Goal: Information Seeking & Learning: Learn about a topic

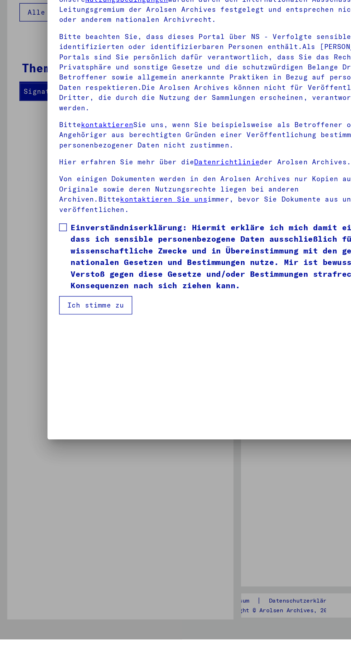
scroll to position [153, 0]
click at [162, 400] on span "Einverständniserklärung: Hiermit erkläre ich mich damit einverstanden, dass ich…" at bounding box center [179, 374] width 255 height 52
click at [74, 417] on button "Ich stimme zu" at bounding box center [71, 410] width 54 height 14
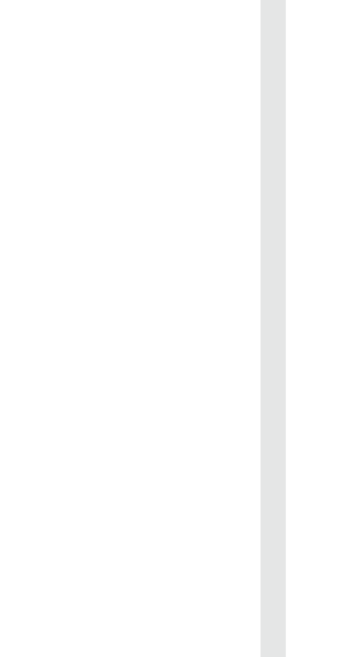
scroll to position [0, 20]
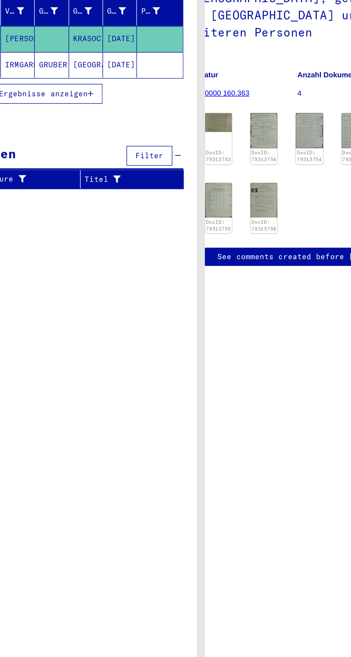
click at [193, 220] on img at bounding box center [187, 213] width 18 height 13
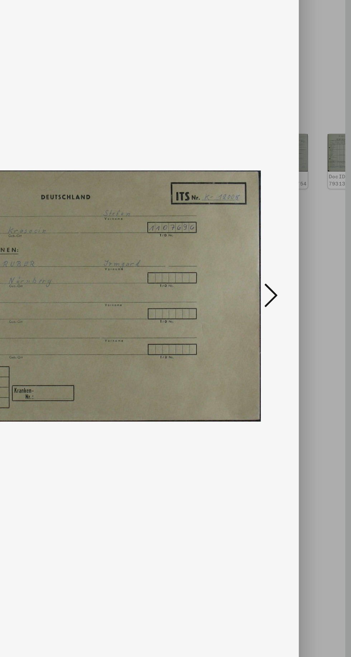
click at [299, 314] on icon at bounding box center [298, 310] width 9 height 17
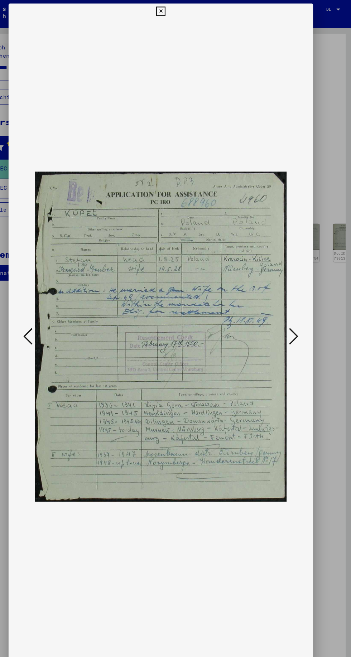
click at [299, 308] on icon at bounding box center [298, 310] width 9 height 17
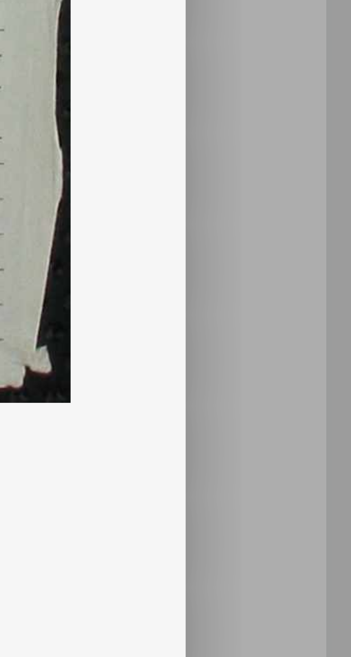
scroll to position [0, 0]
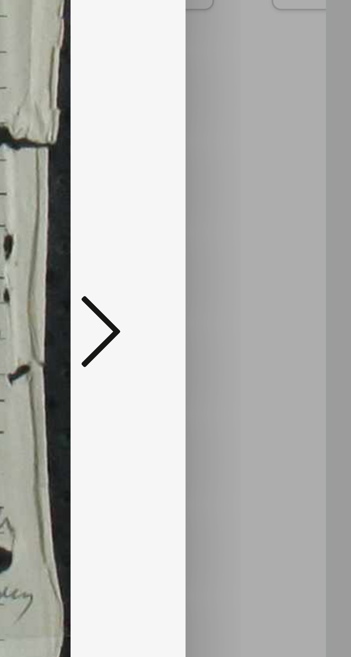
click at [300, 319] on icon at bounding box center [298, 310] width 9 height 17
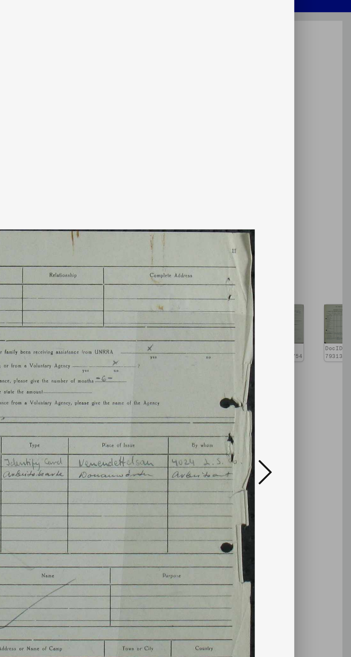
click at [294, 308] on icon at bounding box center [298, 310] width 9 height 17
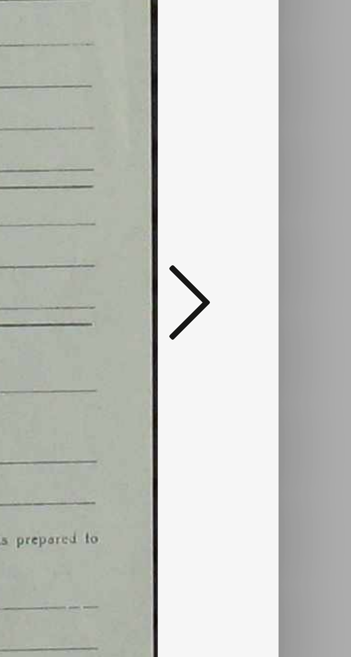
click at [299, 335] on div at bounding box center [175, 311] width 281 height 586
click at [299, 310] on icon at bounding box center [298, 310] width 9 height 17
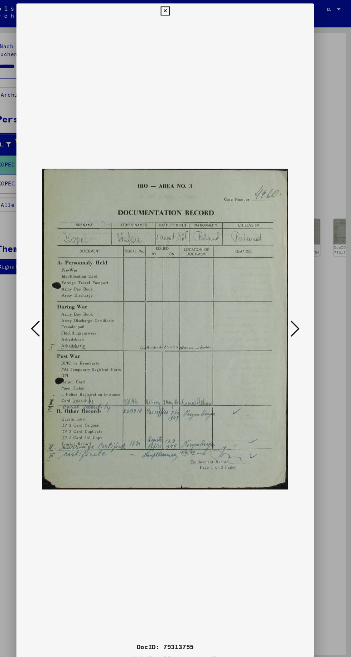
click at [183, 9] on div "DocID: 79313755 DeepLink: [URL][DOMAIN_NAME]" at bounding box center [175, 327] width 281 height 648
click at [173, 11] on icon at bounding box center [175, 10] width 8 height 9
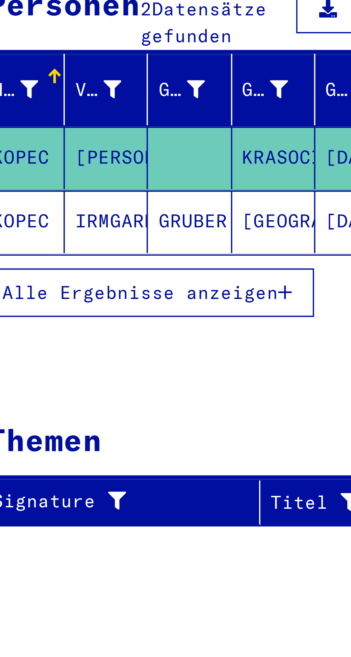
click at [74, 167] on mat-cell "GRUBER" at bounding box center [72, 174] width 23 height 18
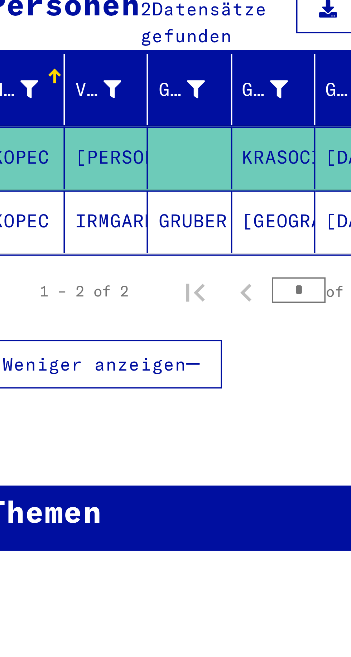
scroll to position [0, 1]
click at [92, 165] on mat-cell "[GEOGRAPHIC_DATA]" at bounding box center [96, 174] width 23 height 18
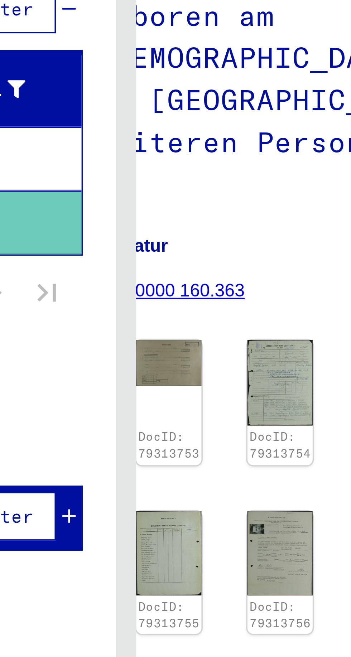
scroll to position [35, 0]
click at [217, 255] on img at bounding box center [219, 267] width 18 height 24
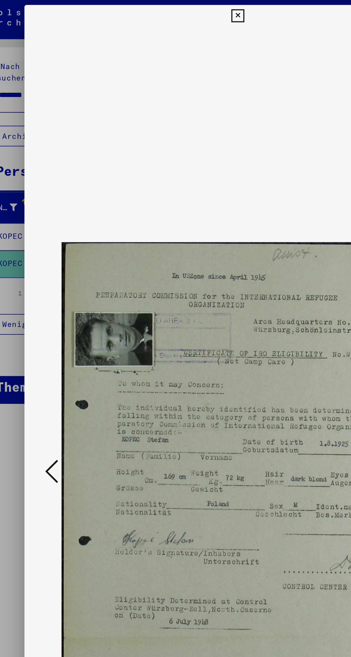
click at [179, 4] on button at bounding box center [175, 10] width 13 height 14
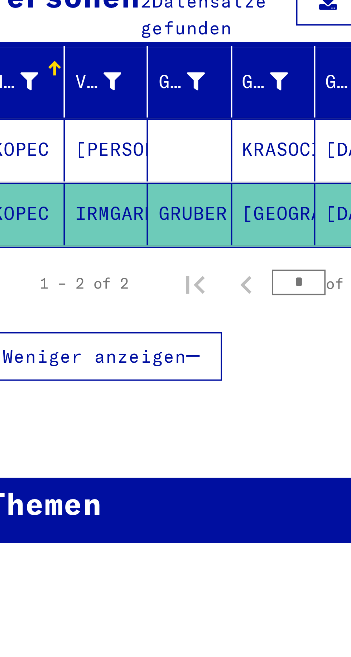
type input "********"
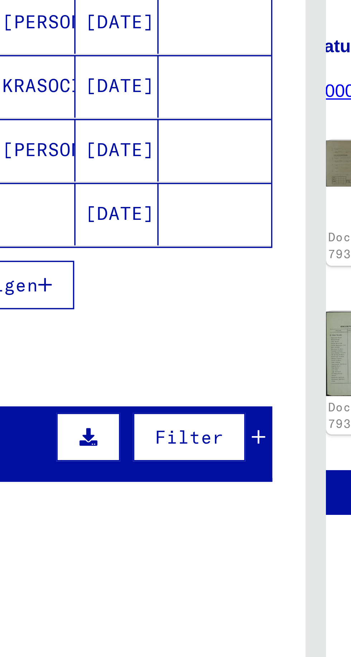
click at [101, 245] on icon "button" at bounding box center [100, 247] width 4 height 5
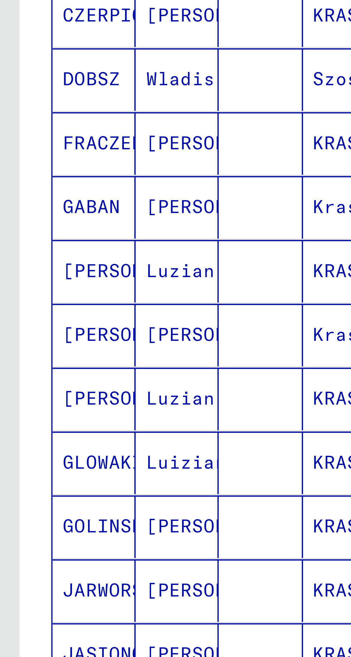
scroll to position [127, 0]
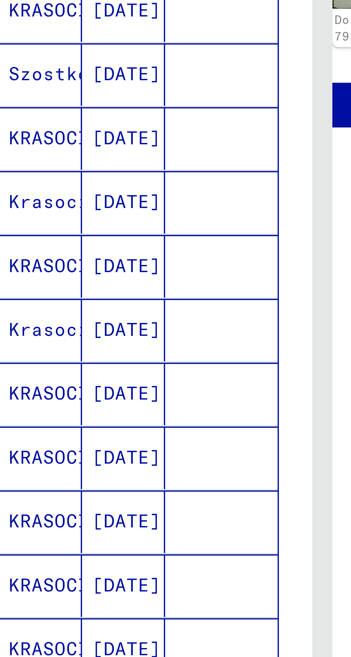
click at [135, 473] on icon "Next page" at bounding box center [139, 478] width 10 height 10
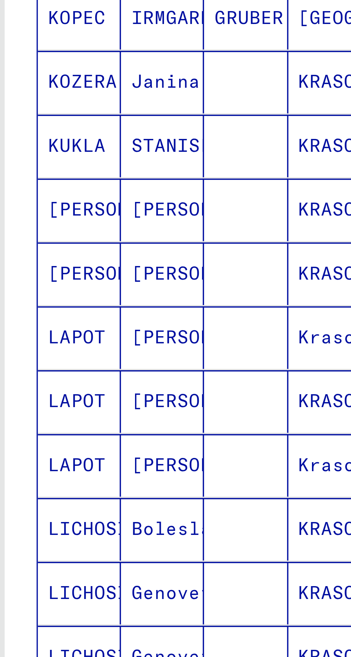
scroll to position [0, 0]
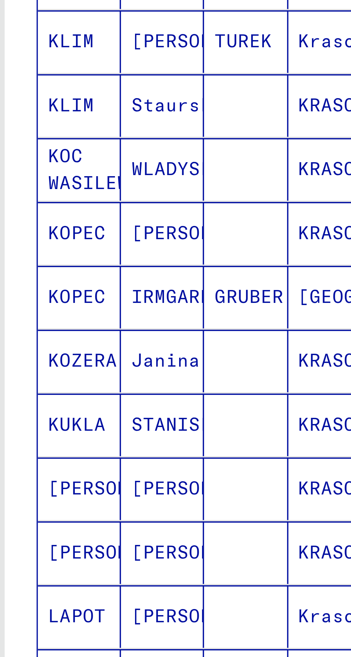
click at [78, 273] on mat-cell "GRUBER" at bounding box center [72, 281] width 23 height 18
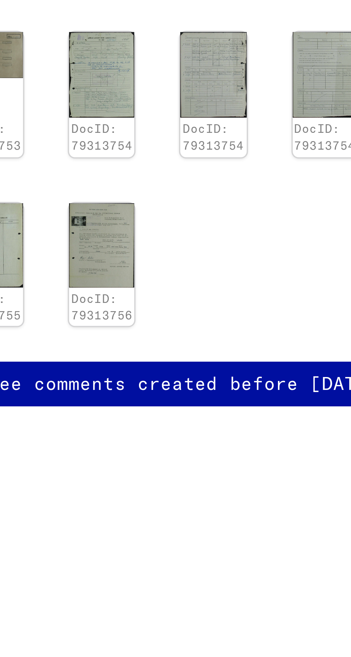
click at [241, 279] on img at bounding box center [239, 267] width 18 height 24
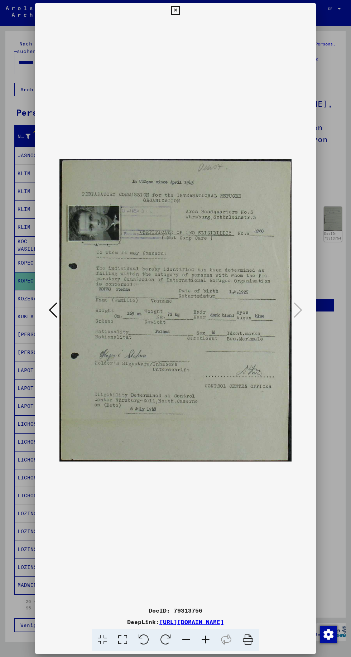
click at [55, 319] on icon at bounding box center [53, 310] width 9 height 17
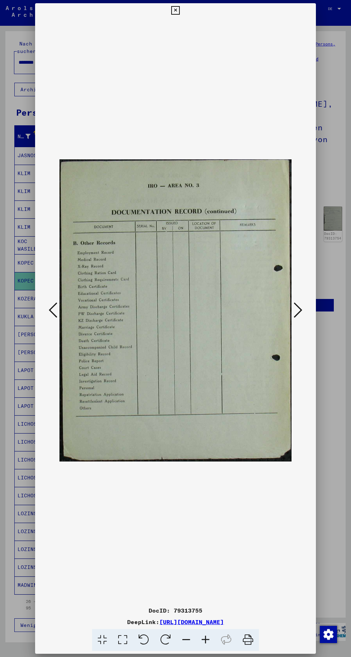
click at [56, 319] on icon at bounding box center [53, 310] width 9 height 17
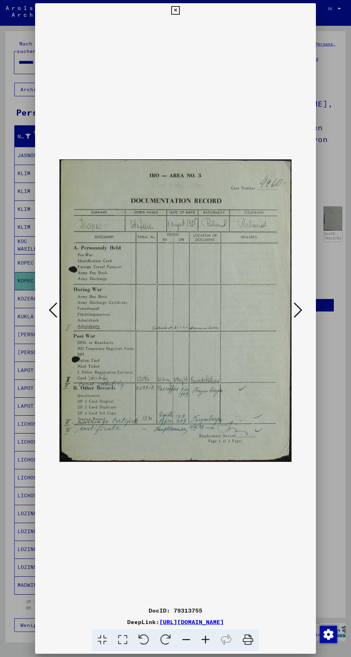
click at [187, 31] on div "DocID: 79313755 DeepLink: [URL][DOMAIN_NAME]" at bounding box center [175, 327] width 281 height 648
click at [173, 18] on button at bounding box center [175, 10] width 13 height 14
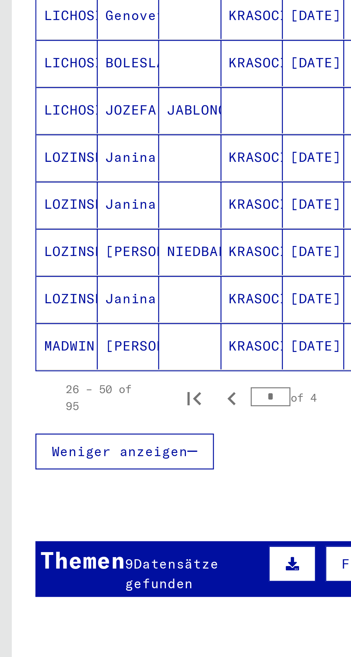
scroll to position [143, 0]
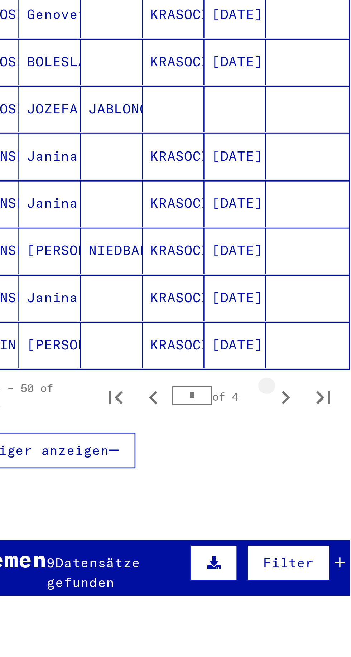
click at [139, 460] on icon "Next page" at bounding box center [139, 462] width 3 height 5
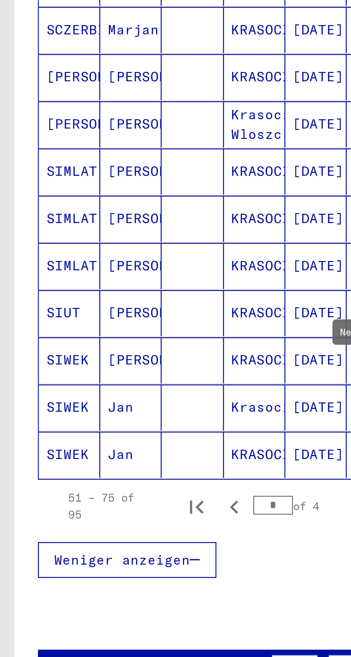
scroll to position [35, 1]
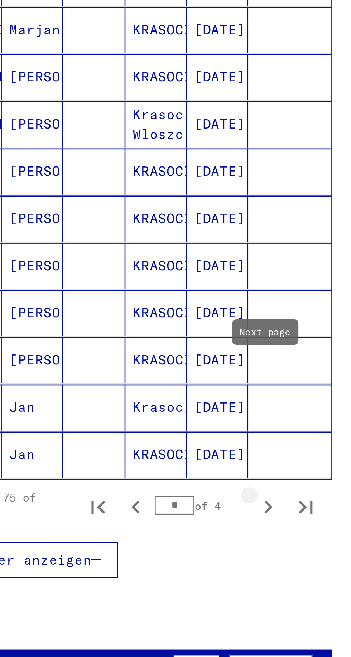
click at [135, 434] on icon "Next page" at bounding box center [139, 439] width 10 height 10
type input "*"
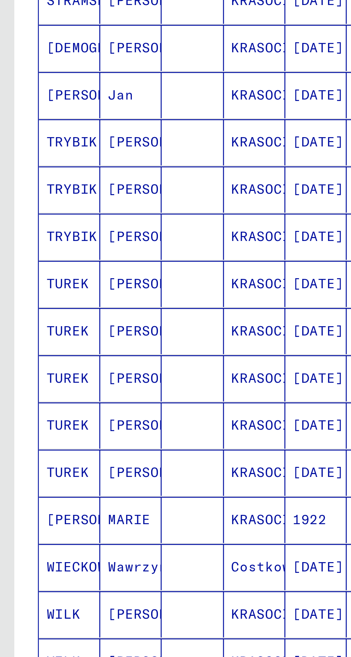
scroll to position [35, 0]
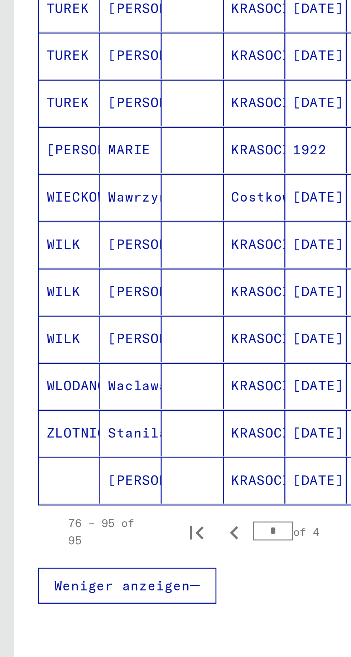
click at [80, 497] on span "Datensätze gefunden" at bounding box center [65, 504] width 35 height 14
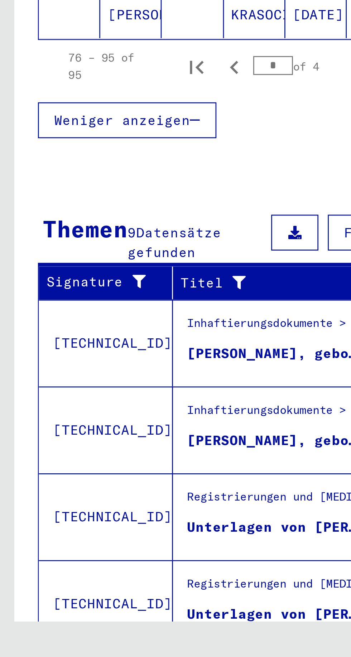
scroll to position [35, 1]
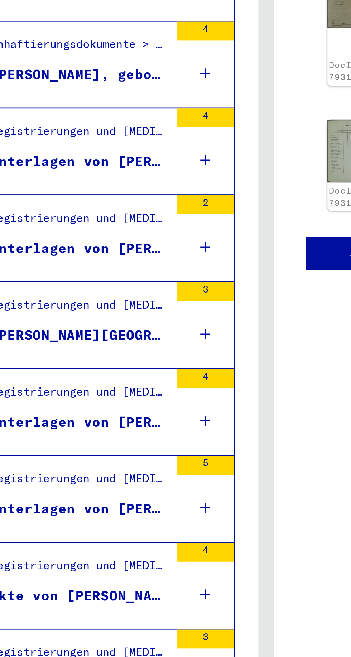
scroll to position [0, 0]
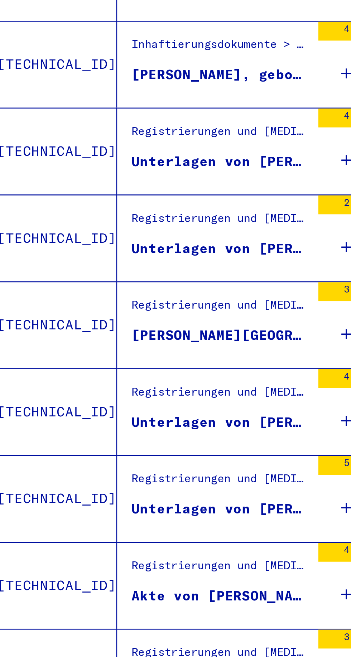
click at [103, 399] on div "Unterlagen von [PERSON_NAME][GEOGRAPHIC_DATA], geboren am [DEMOGRAPHIC_DATA], g…" at bounding box center [104, 403] width 67 height 8
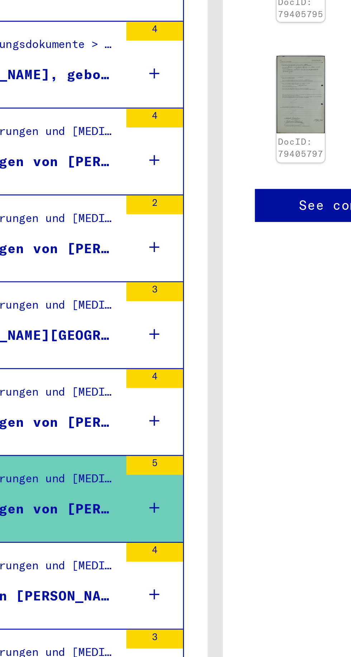
scroll to position [0, 20]
